Goal: Find specific page/section: Find specific page/section

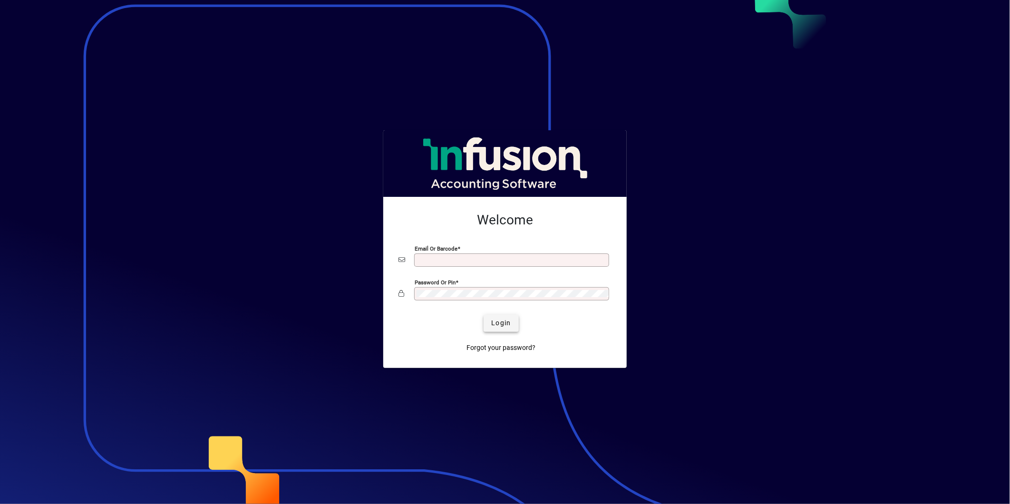
type input "**********"
click at [504, 323] on span "Login" at bounding box center [501, 323] width 20 height 10
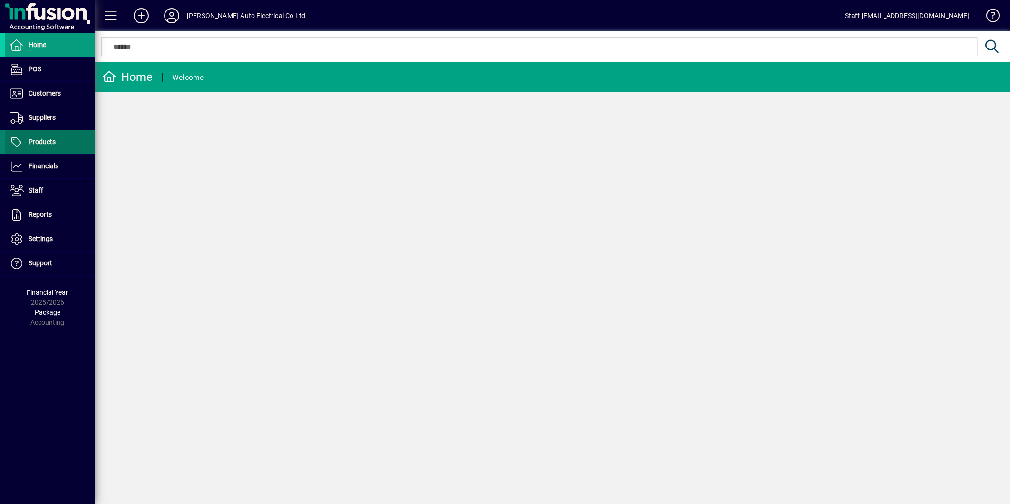
click at [44, 143] on span "Products" at bounding box center [42, 142] width 27 height 8
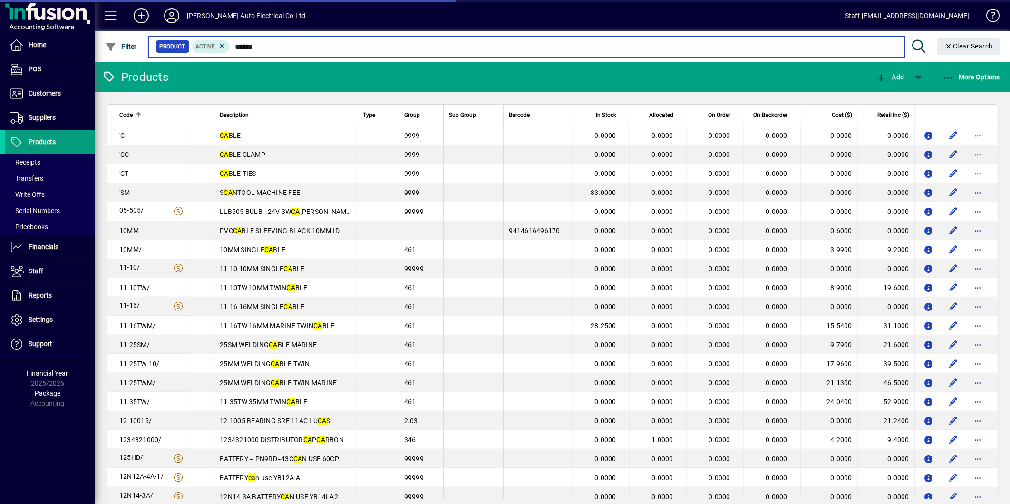
type input "******"
